Goal: Task Accomplishment & Management: Manage account settings

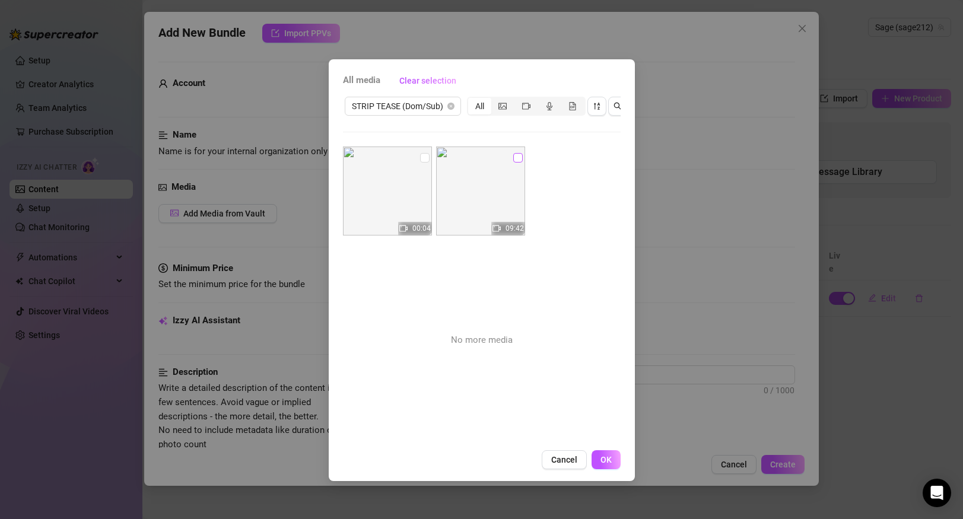
click at [520, 158] on input "checkbox" at bounding box center [517, 157] width 9 height 9
checkbox input "true"
click at [425, 158] on input "checkbox" at bounding box center [424, 157] width 9 height 9
checkbox input "true"
click at [609, 460] on span "OK" at bounding box center [605, 459] width 11 height 9
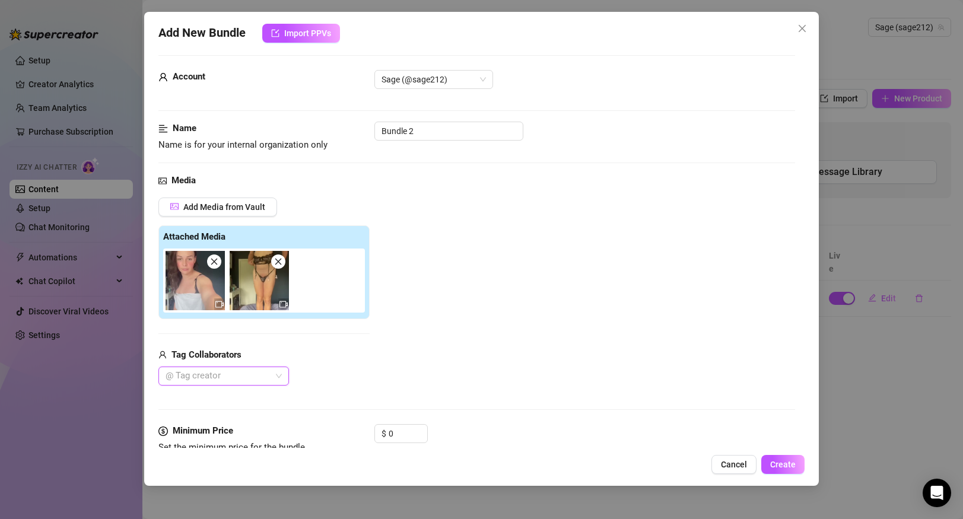
scroll to position [26, 0]
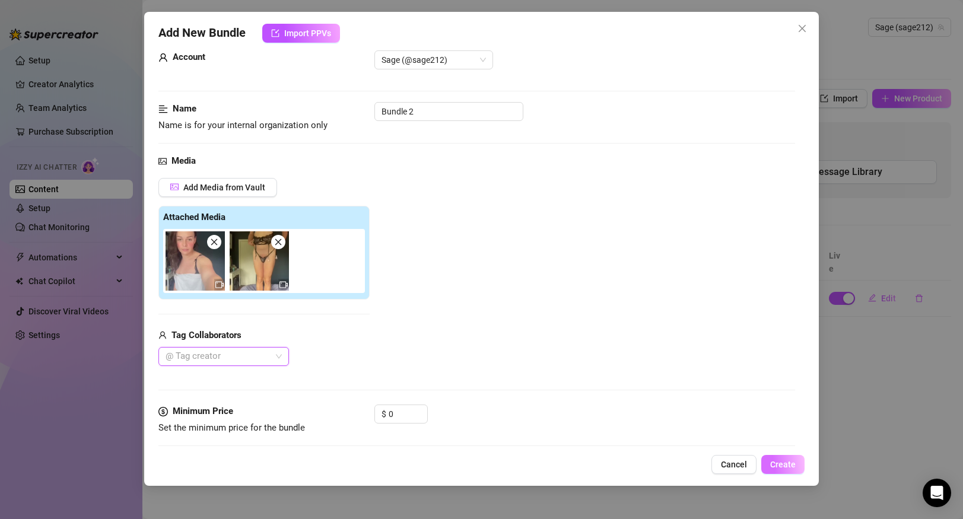
click at [776, 463] on span "Create" at bounding box center [783, 464] width 26 height 9
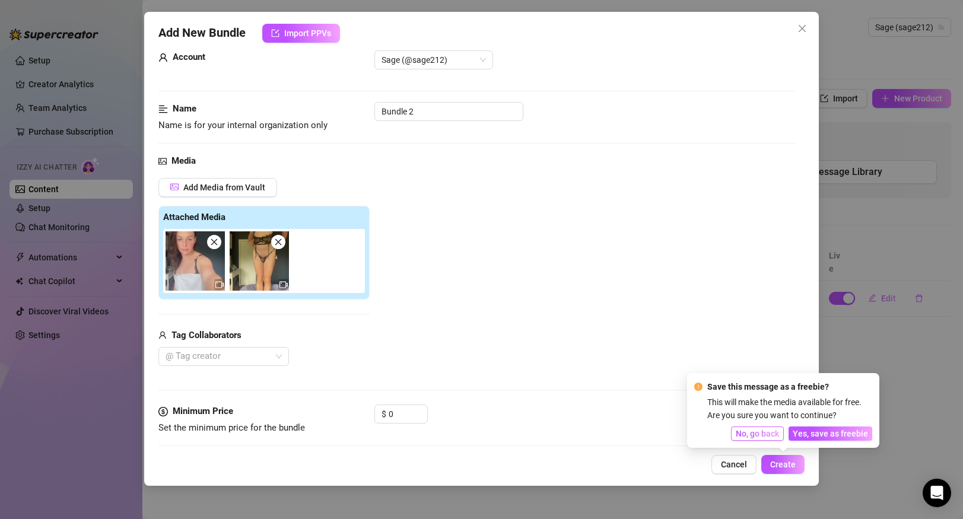
click at [773, 433] on span "No, go back" at bounding box center [757, 433] width 43 height 9
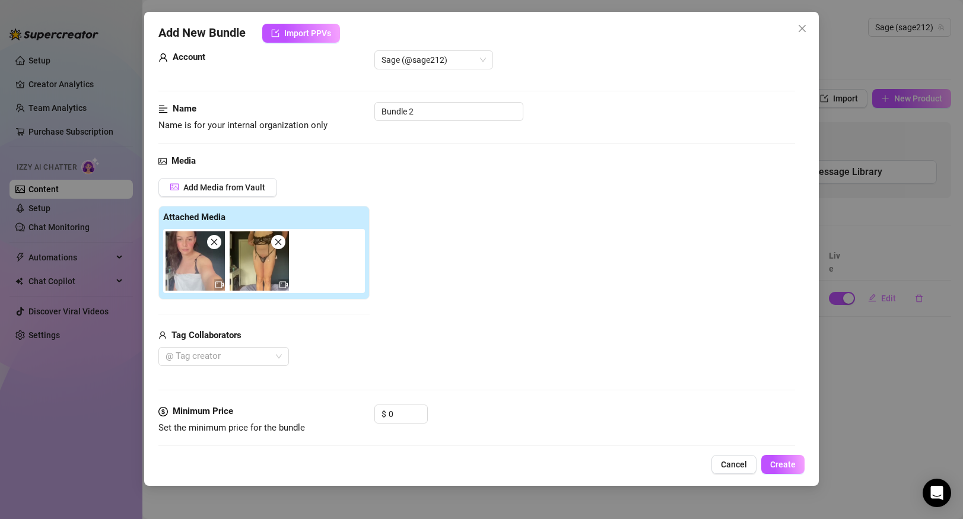
click at [725, 464] on span "Cancel" at bounding box center [734, 464] width 26 height 9
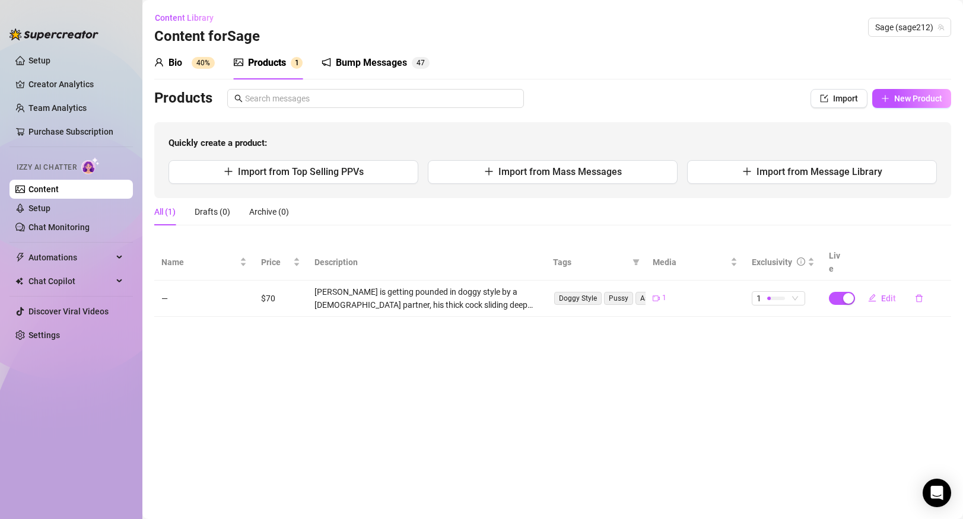
click at [358, 68] on div "Bump Messages" at bounding box center [371, 63] width 71 height 14
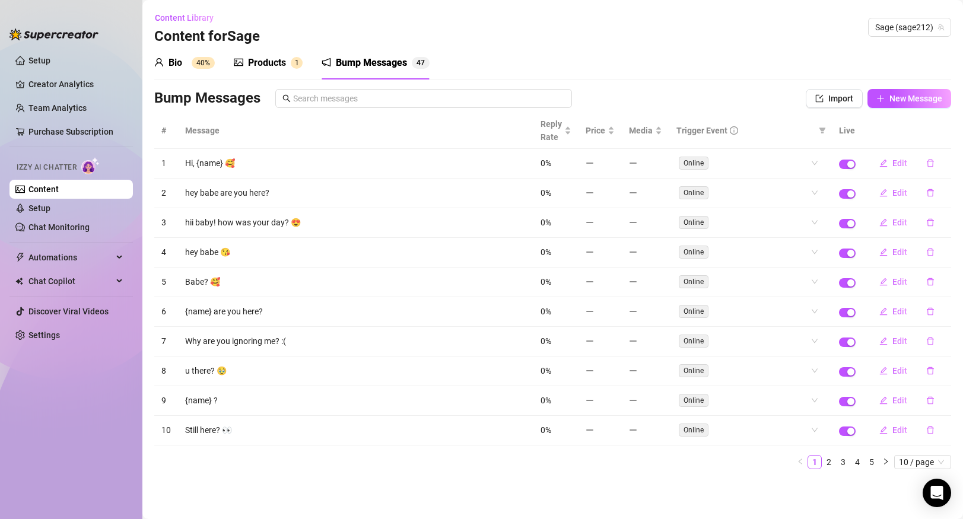
click at [298, 67] on sup "1" at bounding box center [297, 63] width 12 height 12
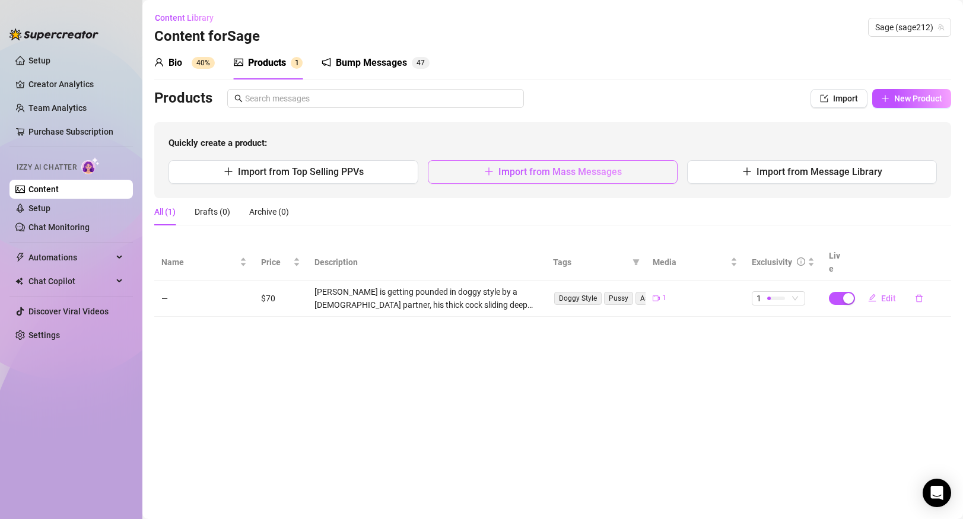
click at [480, 174] on button "Import from Mass Messages" at bounding box center [553, 172] width 250 height 24
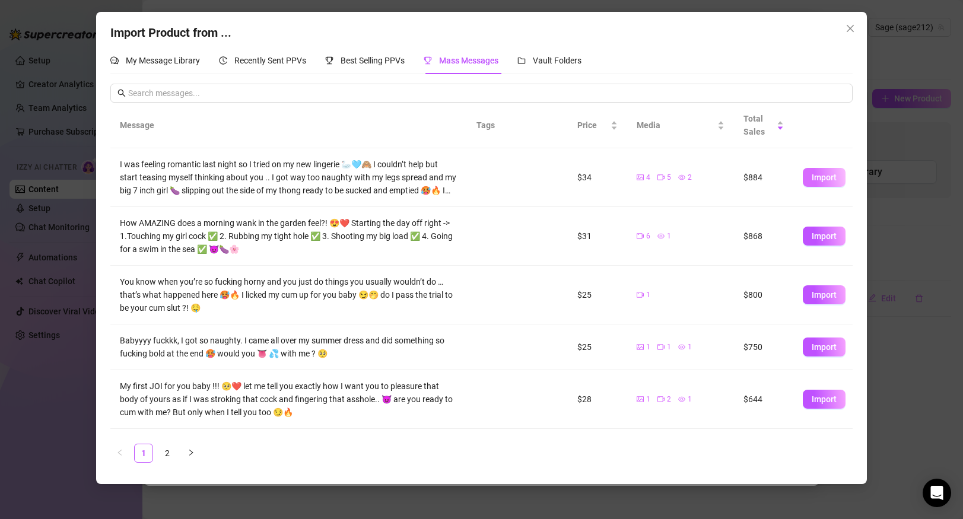
click at [810, 180] on button "Import" at bounding box center [824, 177] width 43 height 19
type textarea "I was feeling romantic last night so I tried on my new lingerie 🦢🩵🙈 I couldn’t …"
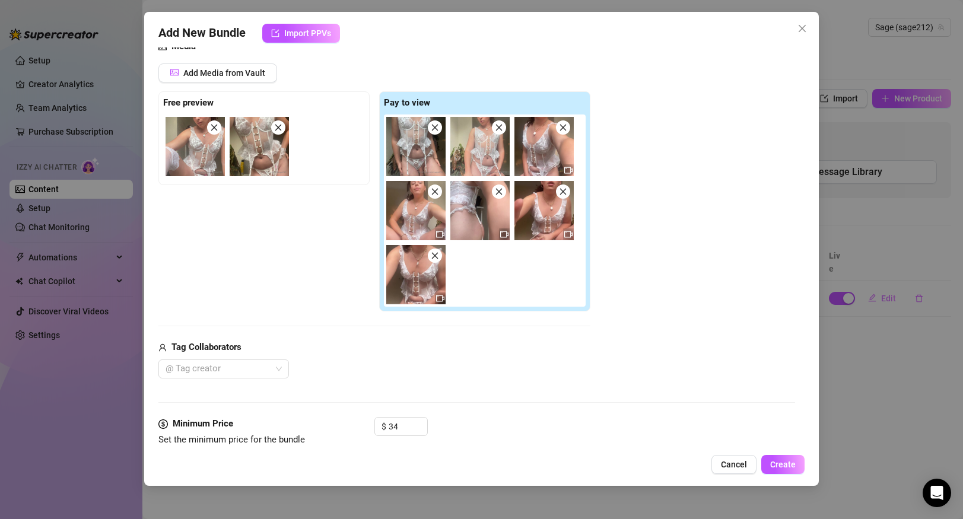
scroll to position [119, 0]
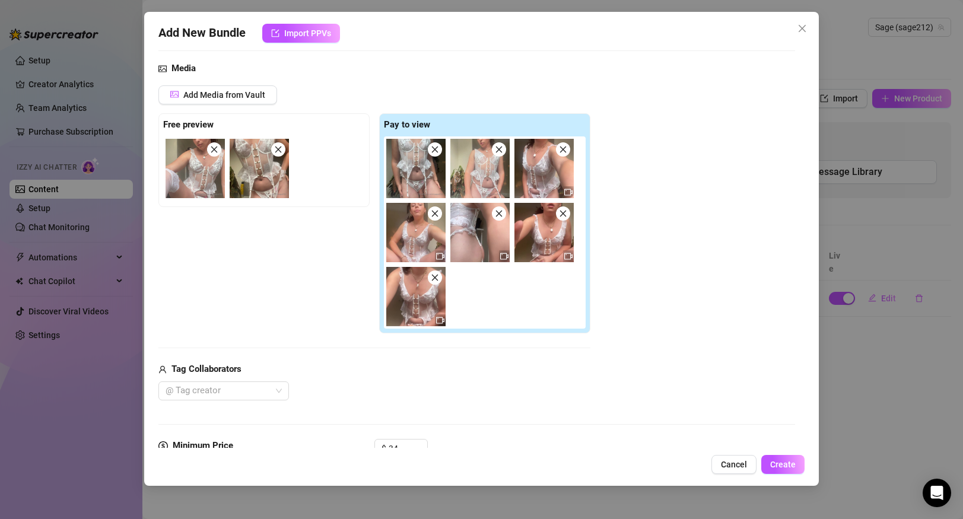
click at [433, 152] on icon "close" at bounding box center [435, 149] width 8 height 8
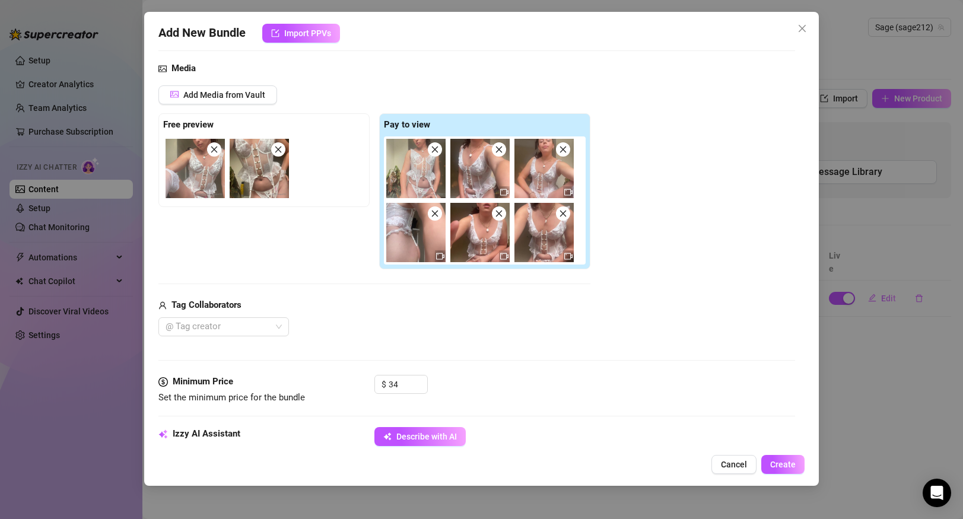
click at [433, 152] on icon "close" at bounding box center [435, 149] width 8 height 8
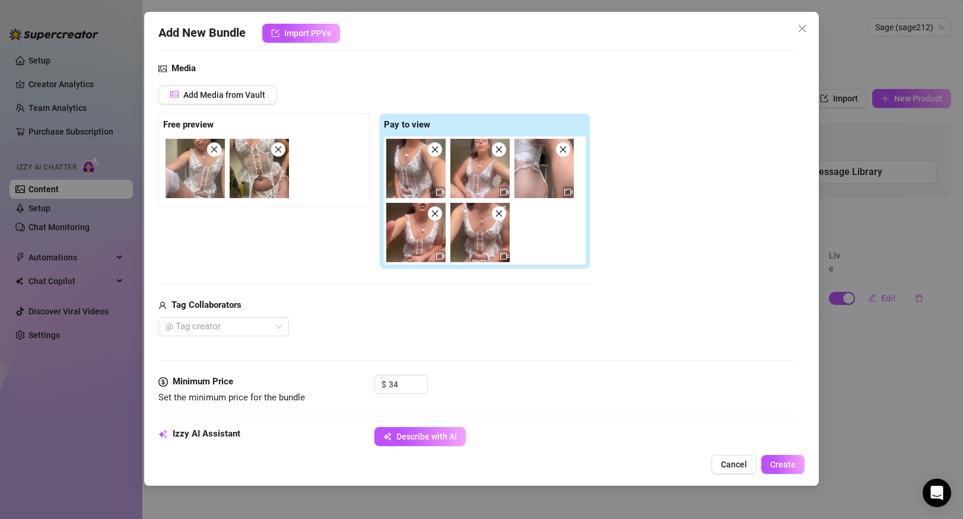
click at [433, 152] on icon "close" at bounding box center [435, 149] width 8 height 8
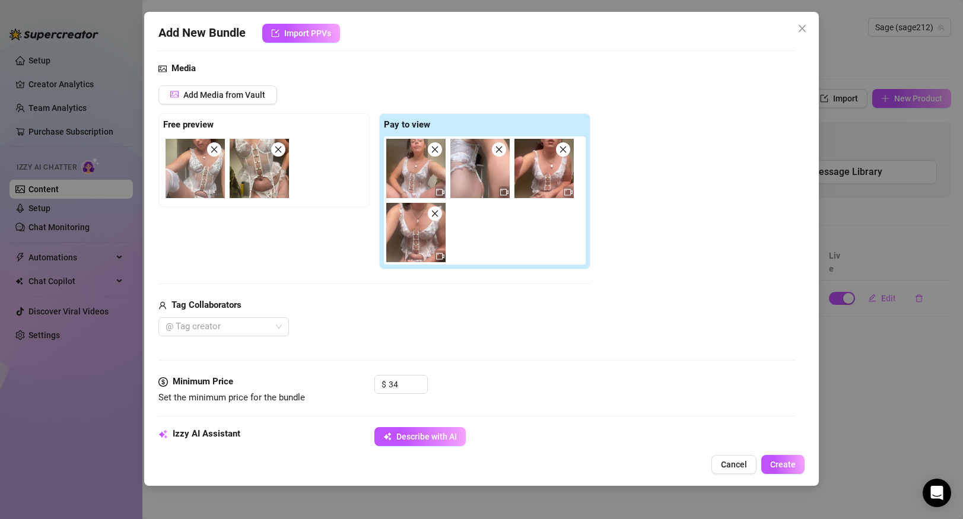
click at [433, 152] on icon "close" at bounding box center [435, 149] width 8 height 8
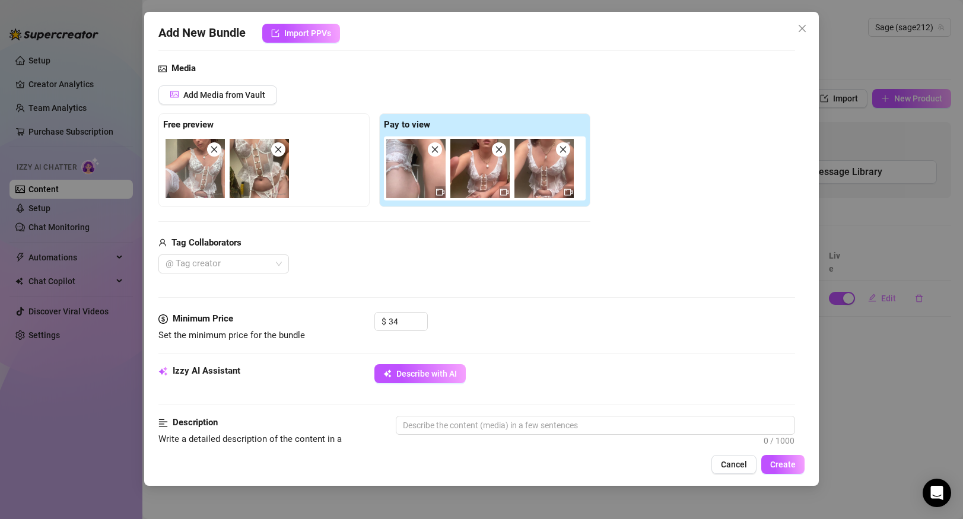
click at [433, 152] on icon "close" at bounding box center [435, 149] width 8 height 8
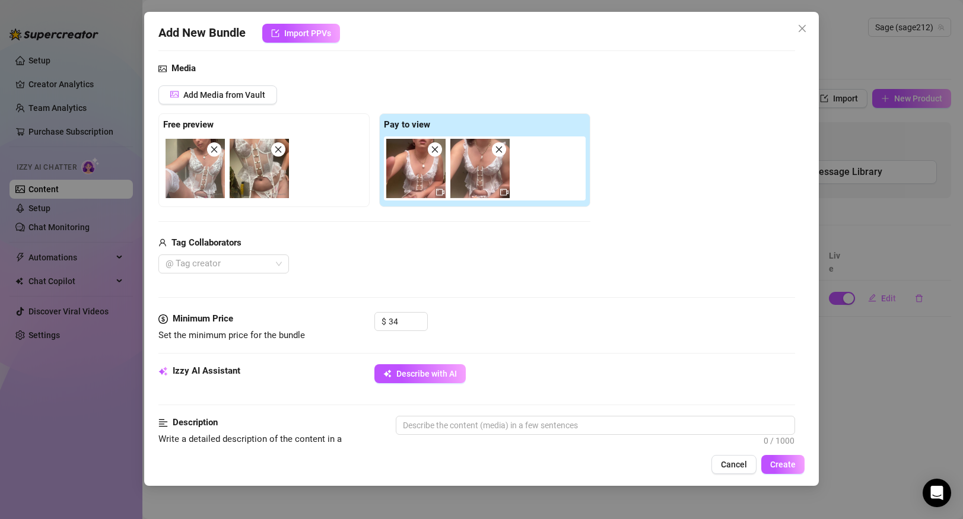
click at [433, 152] on icon "close" at bounding box center [435, 149] width 8 height 8
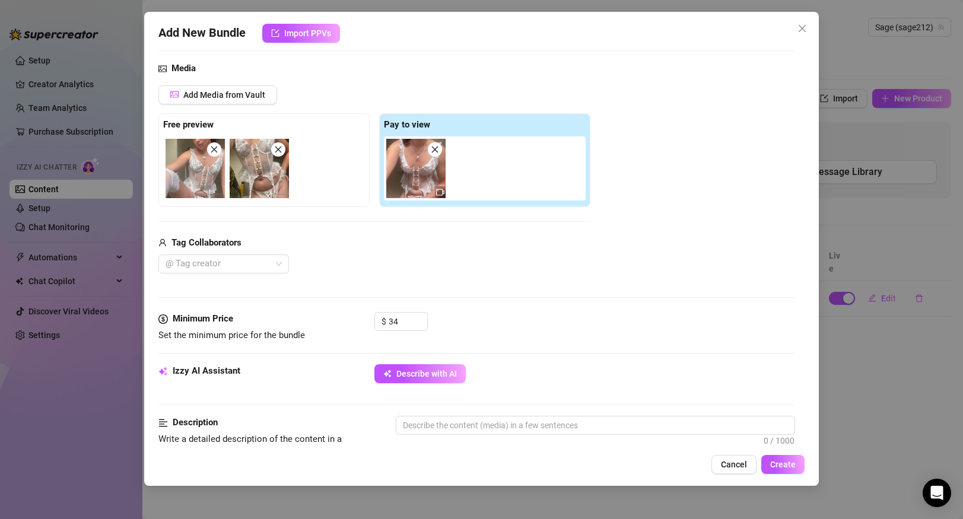
click at [433, 152] on icon "close" at bounding box center [435, 149] width 8 height 8
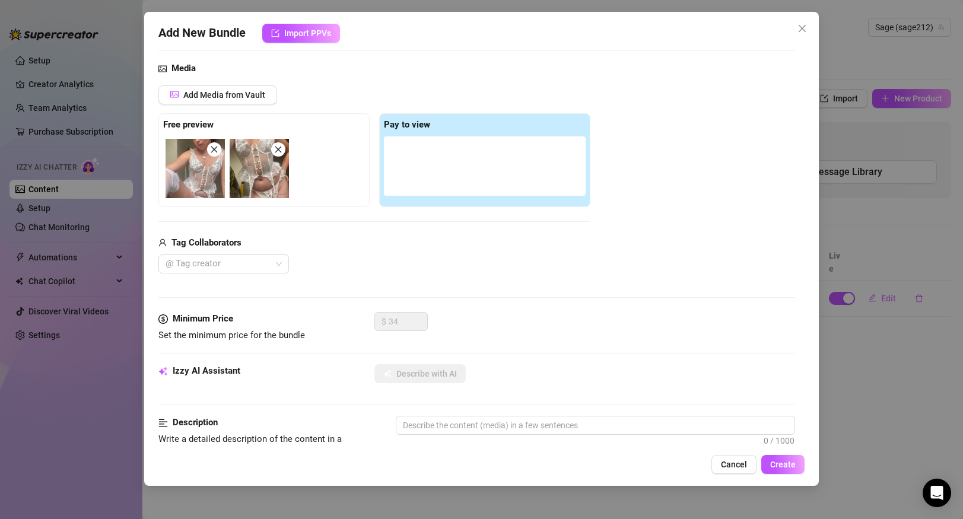
click at [215, 148] on icon "close" at bounding box center [214, 150] width 7 height 7
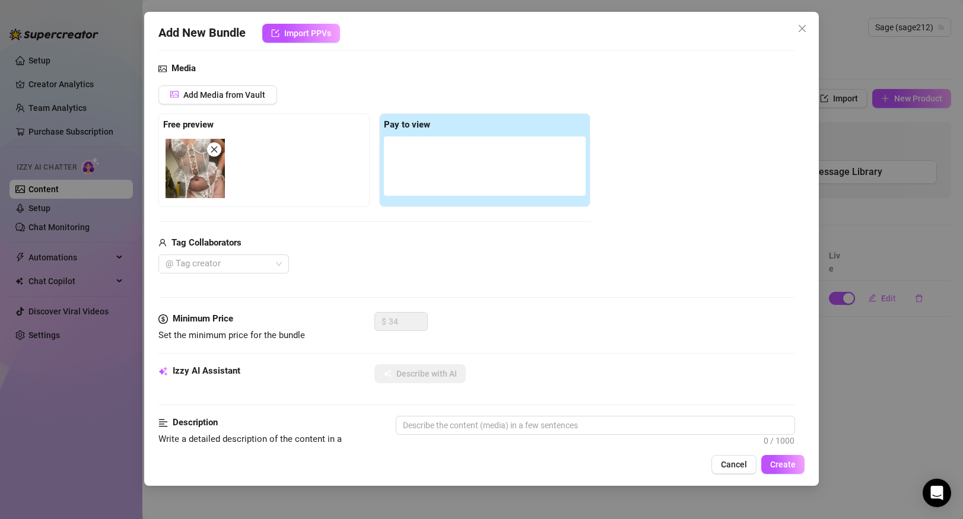
click at [215, 148] on icon "close" at bounding box center [214, 150] width 7 height 7
type input "0"
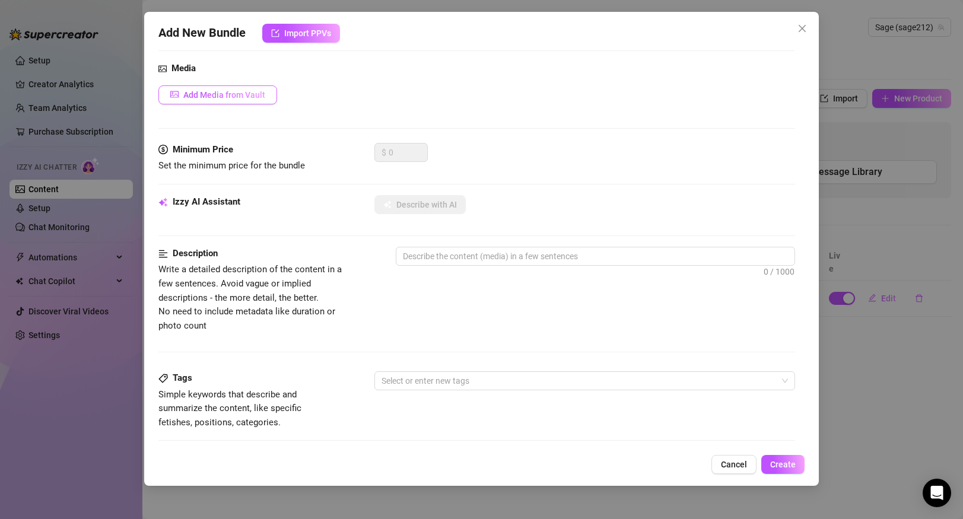
click at [215, 97] on span "Add Media from Vault" at bounding box center [224, 94] width 82 height 9
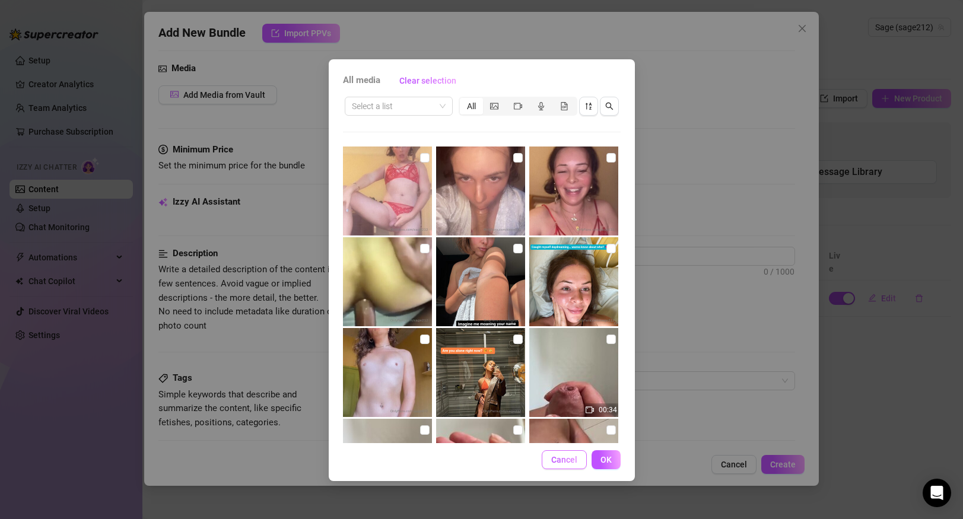
click at [550, 464] on button "Cancel" at bounding box center [564, 459] width 45 height 19
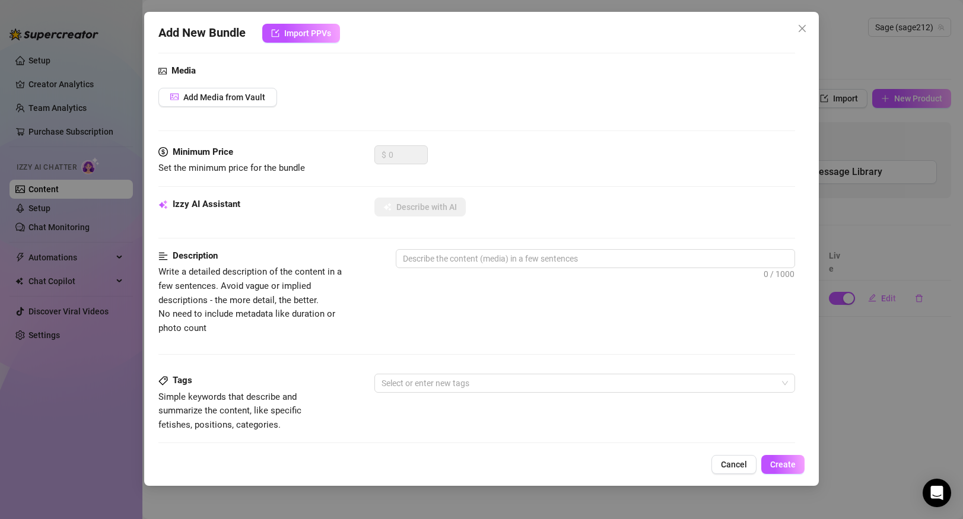
scroll to position [118, 0]
click at [546, 260] on textarea at bounding box center [595, 257] width 398 height 18
click at [749, 466] on button "Cancel" at bounding box center [733, 464] width 45 height 19
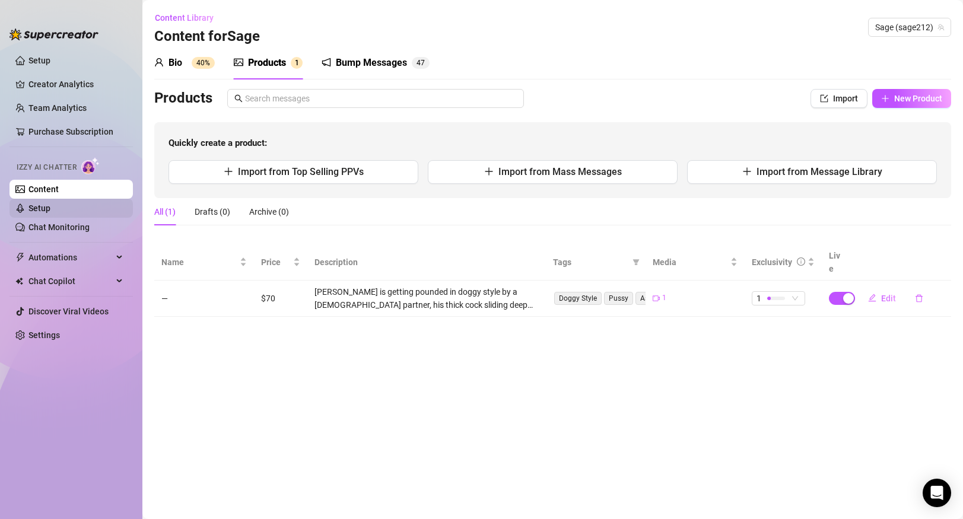
click at [50, 204] on link "Setup" at bounding box center [39, 208] width 22 height 9
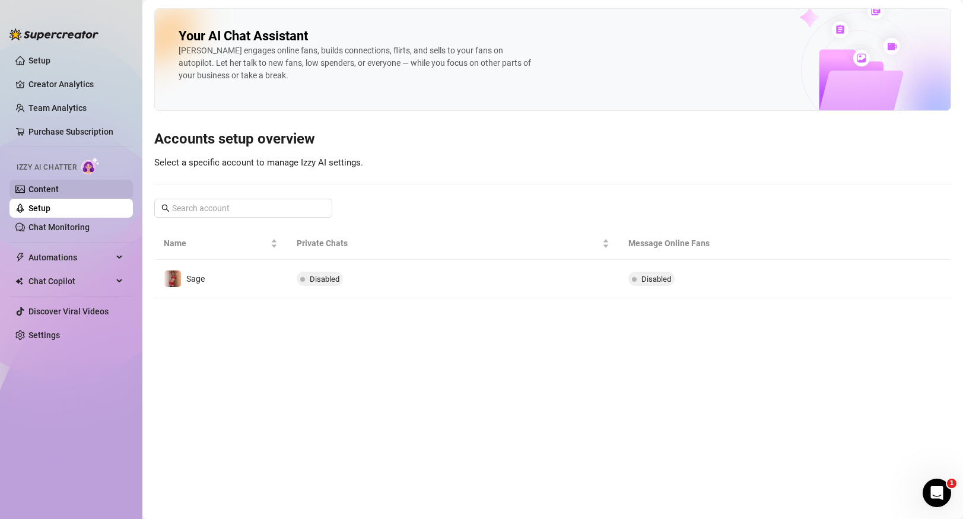
click at [59, 194] on link "Content" at bounding box center [43, 189] width 30 height 9
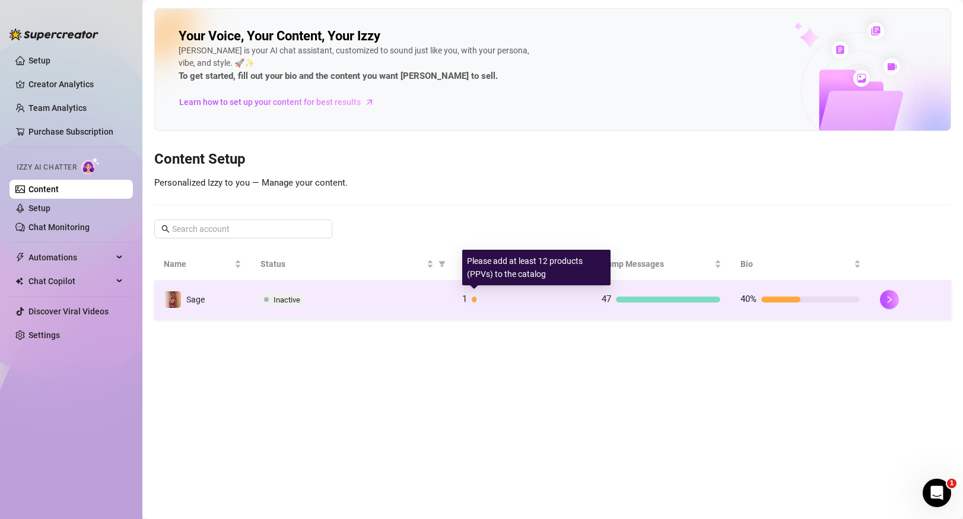
click at [484, 300] on div at bounding box center [526, 300] width 109 height 6
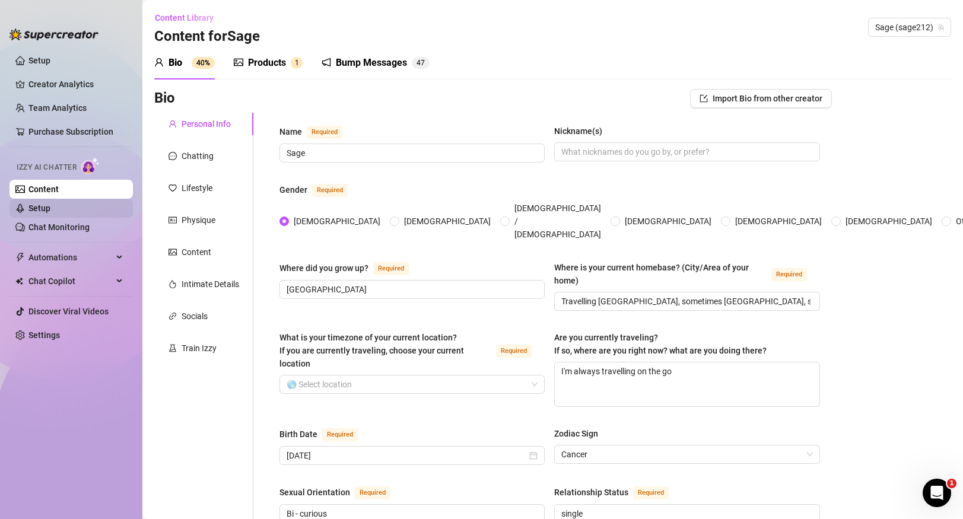
click at [50, 208] on link "Setup" at bounding box center [39, 208] width 22 height 9
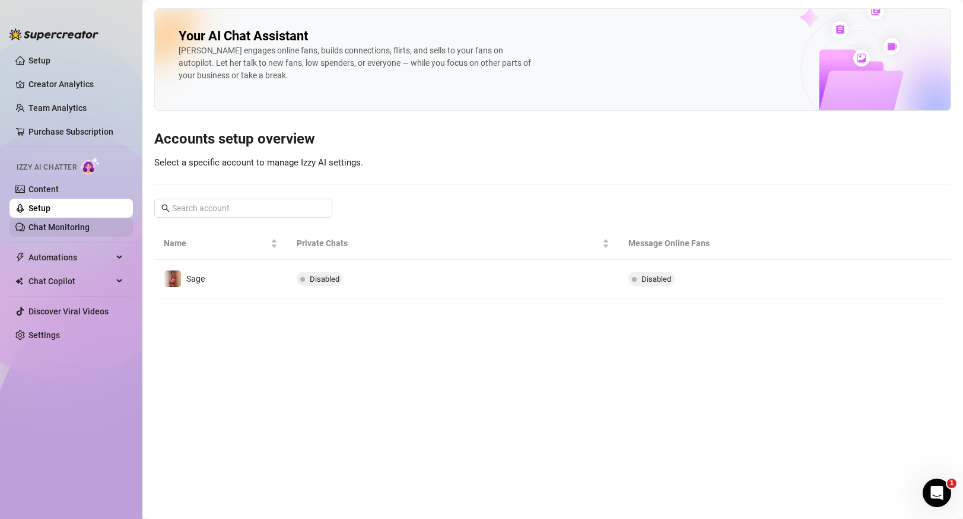
click at [65, 222] on link "Chat Monitoring" at bounding box center [58, 226] width 61 height 9
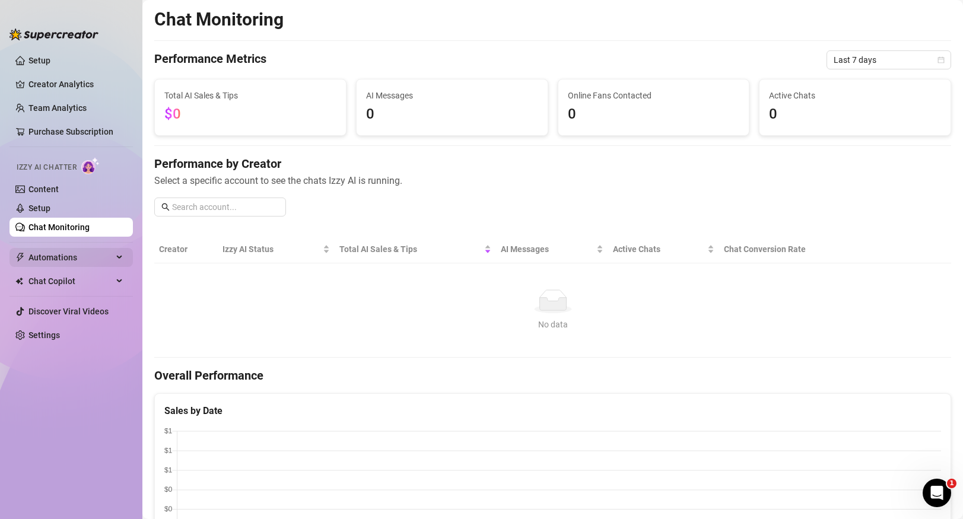
click at [74, 255] on span "Automations" at bounding box center [70, 257] width 84 height 19
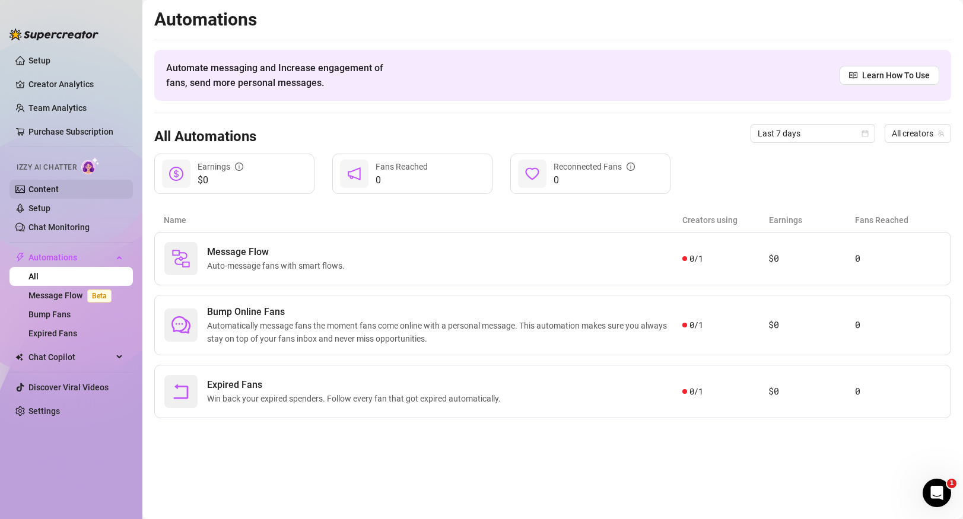
click at [59, 192] on link "Content" at bounding box center [43, 189] width 30 height 9
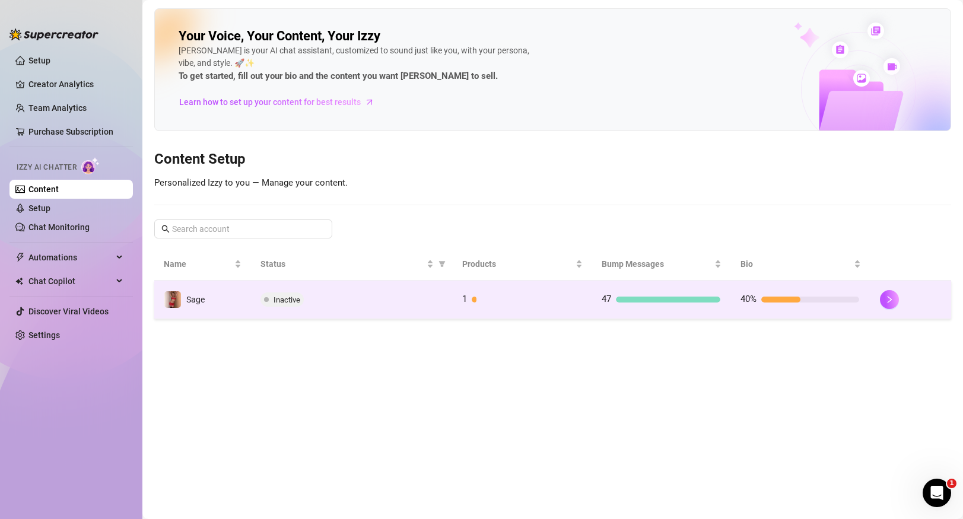
click at [171, 288] on td "Sage" at bounding box center [202, 300] width 97 height 39
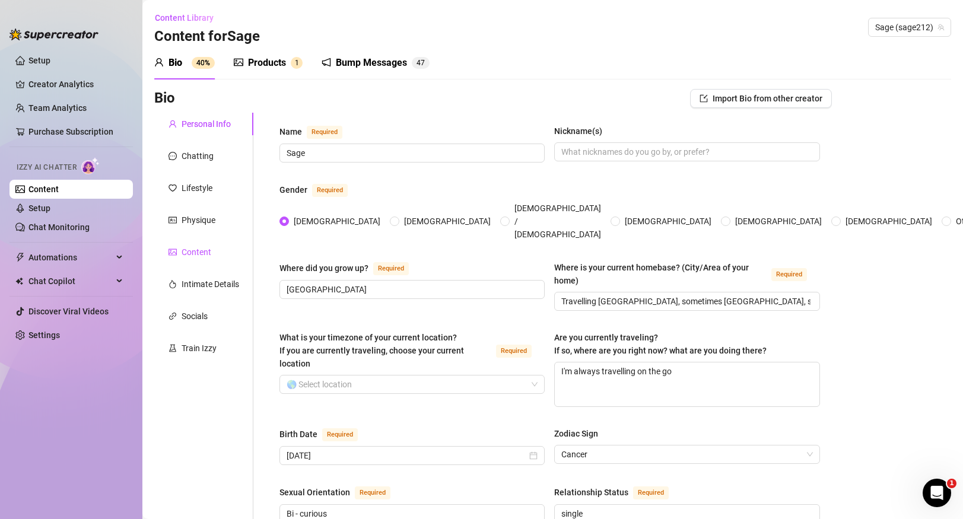
click at [195, 252] on div "Content" at bounding box center [197, 252] width 30 height 13
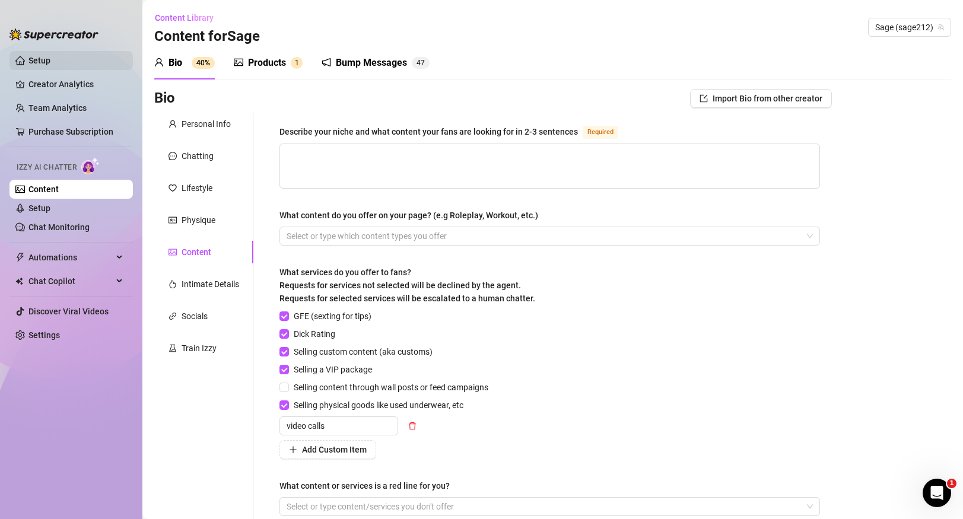
click at [46, 61] on link "Setup" at bounding box center [39, 60] width 22 height 9
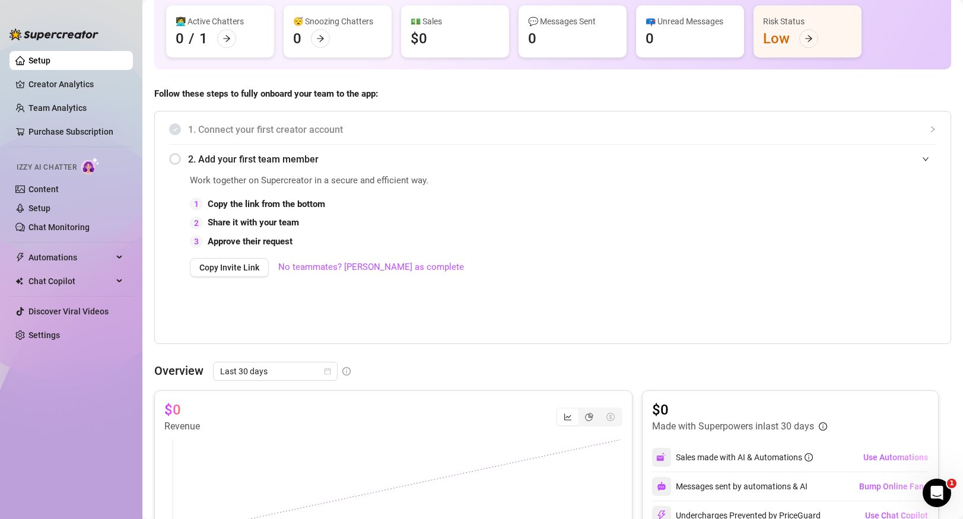
scroll to position [104, 0]
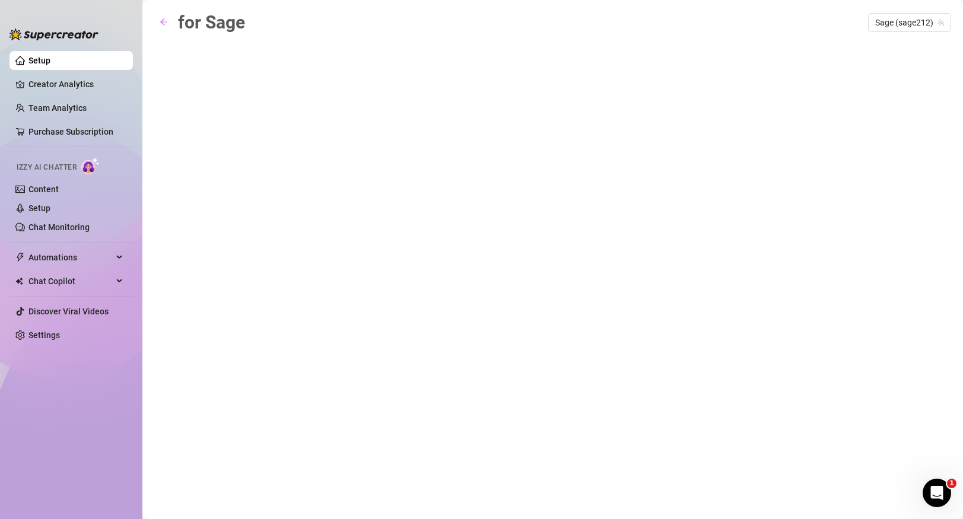
click at [50, 62] on link "Setup" at bounding box center [39, 60] width 22 height 9
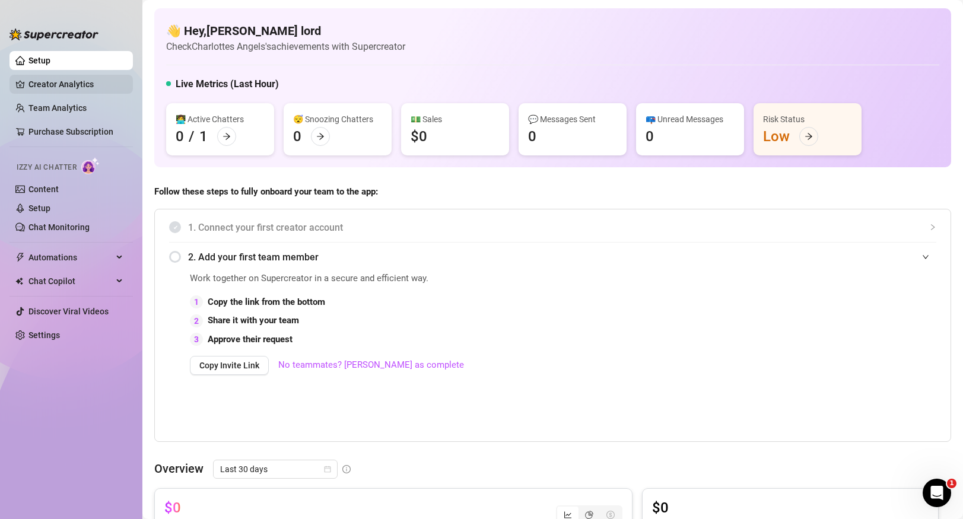
click at [85, 88] on link "Creator Analytics" at bounding box center [75, 84] width 95 height 19
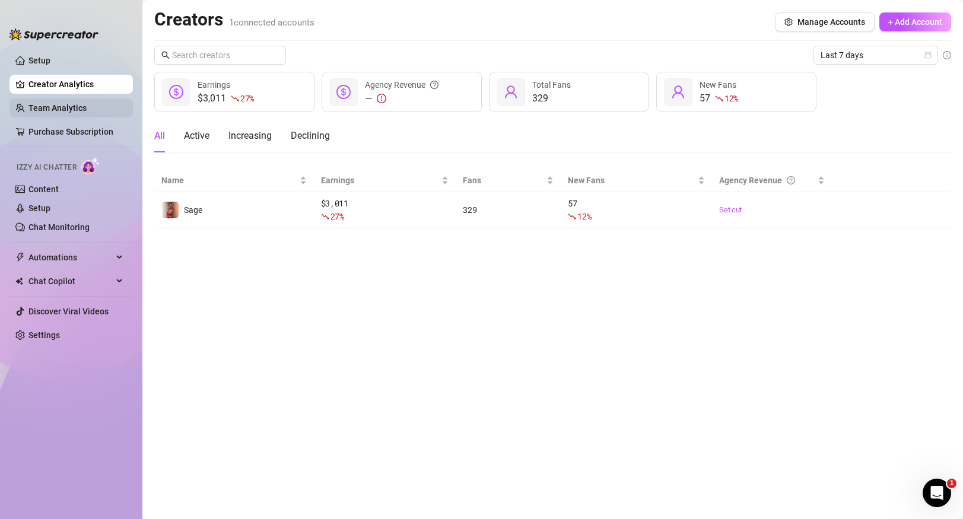
click at [85, 108] on link "Team Analytics" at bounding box center [57, 107] width 58 height 9
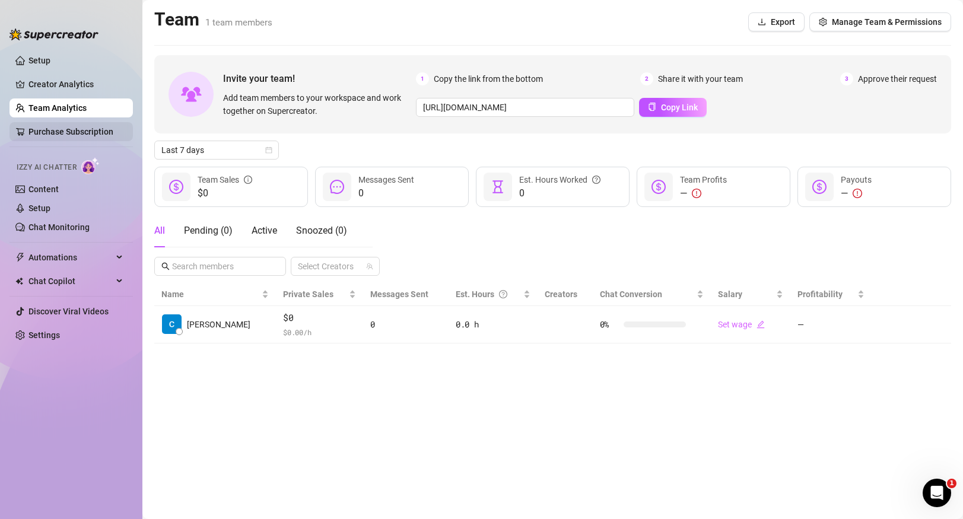
click at [85, 131] on link "Purchase Subscription" at bounding box center [75, 131] width 95 height 19
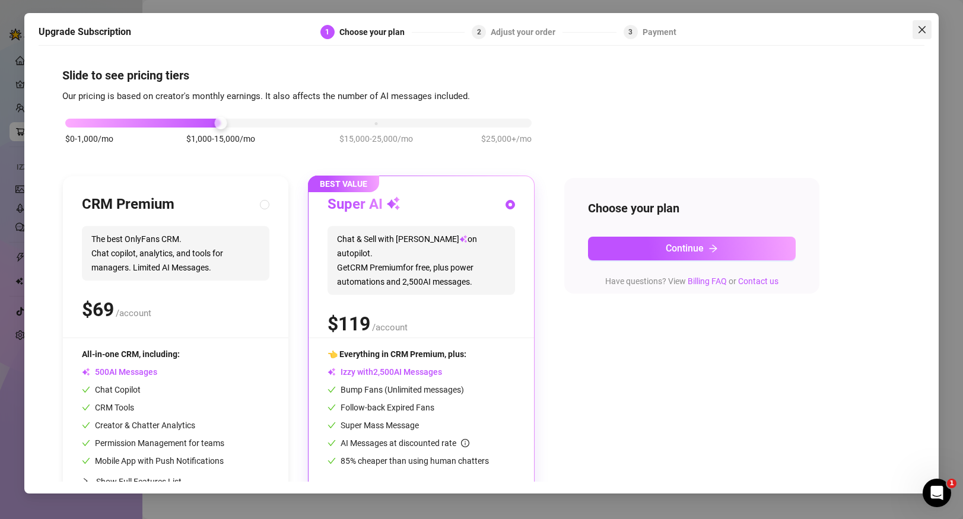
click at [927, 30] on span "Close" at bounding box center [922, 29] width 19 height 9
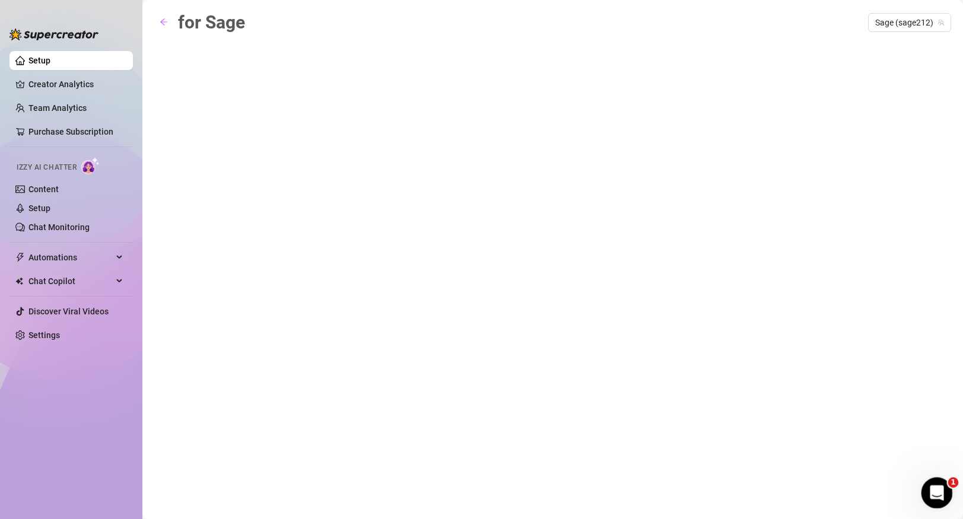
click at [939, 483] on div "Open Intercom Messenger" at bounding box center [935, 491] width 39 height 39
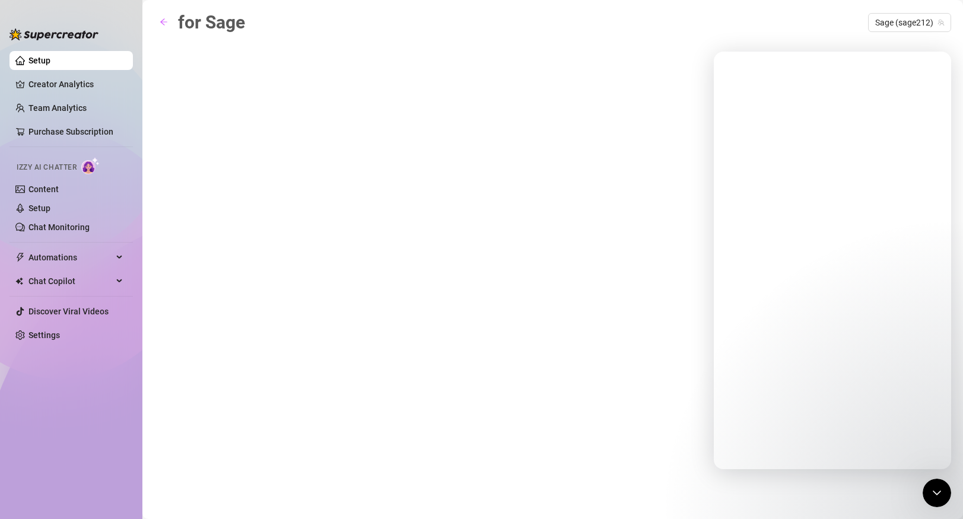
click at [580, 335] on div "for Sage Sage (sage212)" at bounding box center [552, 245] width 797 height 475
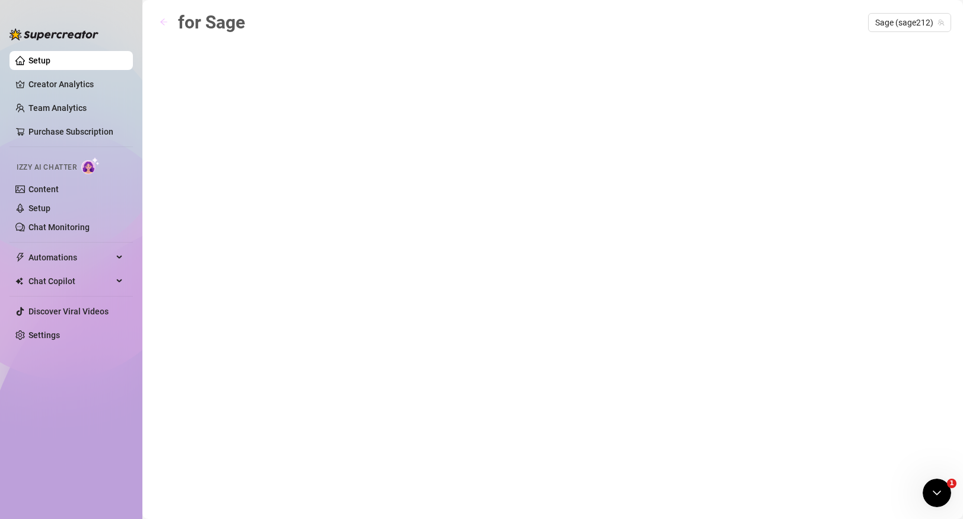
click at [166, 24] on icon "arrow-left" at bounding box center [164, 22] width 8 height 8
click at [164, 21] on icon "arrow-left" at bounding box center [164, 22] width 8 height 8
drag, startPoint x: 161, startPoint y: 26, endPoint x: 401, endPoint y: 438, distance: 477.0
click at [162, 26] on span "button" at bounding box center [164, 22] width 8 height 9
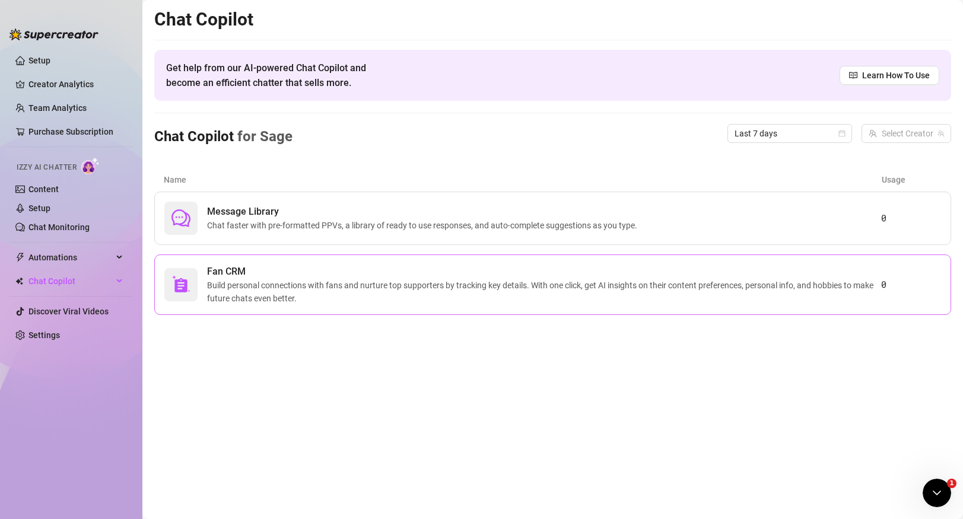
click at [344, 262] on div "Fan CRM Build personal connections with fans and nurture top supporters by trac…" at bounding box center [552, 285] width 797 height 61
